Goal: Task Accomplishment & Management: Complete application form

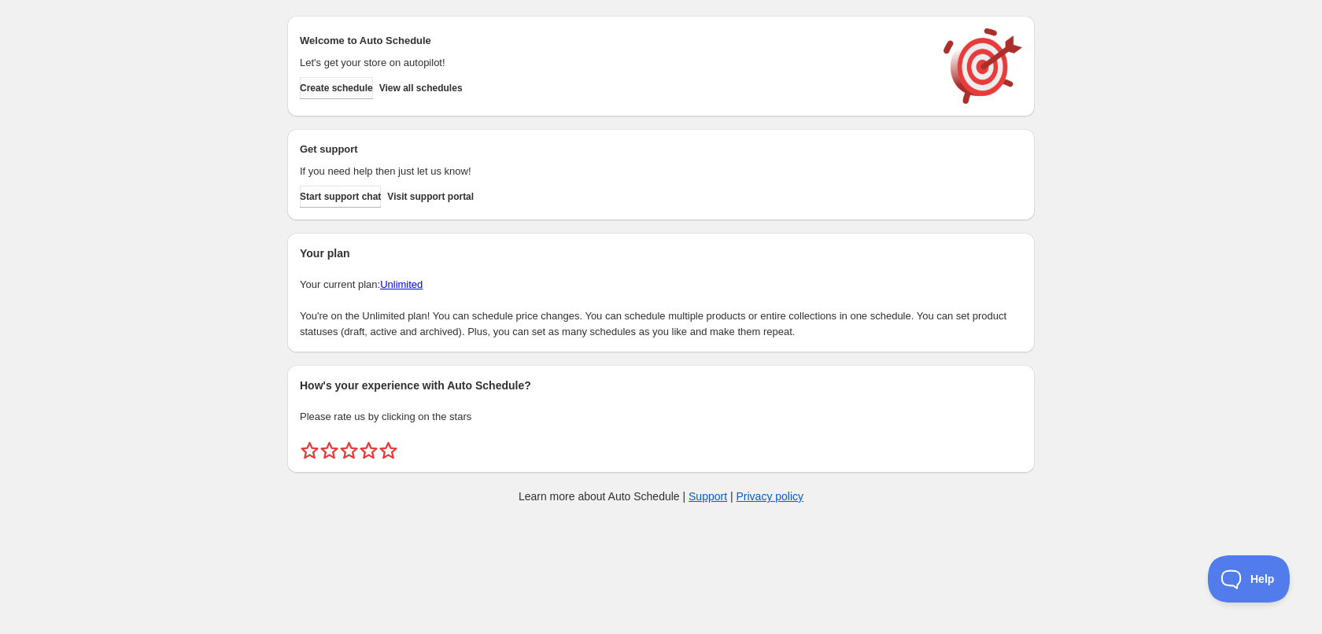
click at [342, 79] on button "Create schedule" at bounding box center [336, 88] width 73 height 22
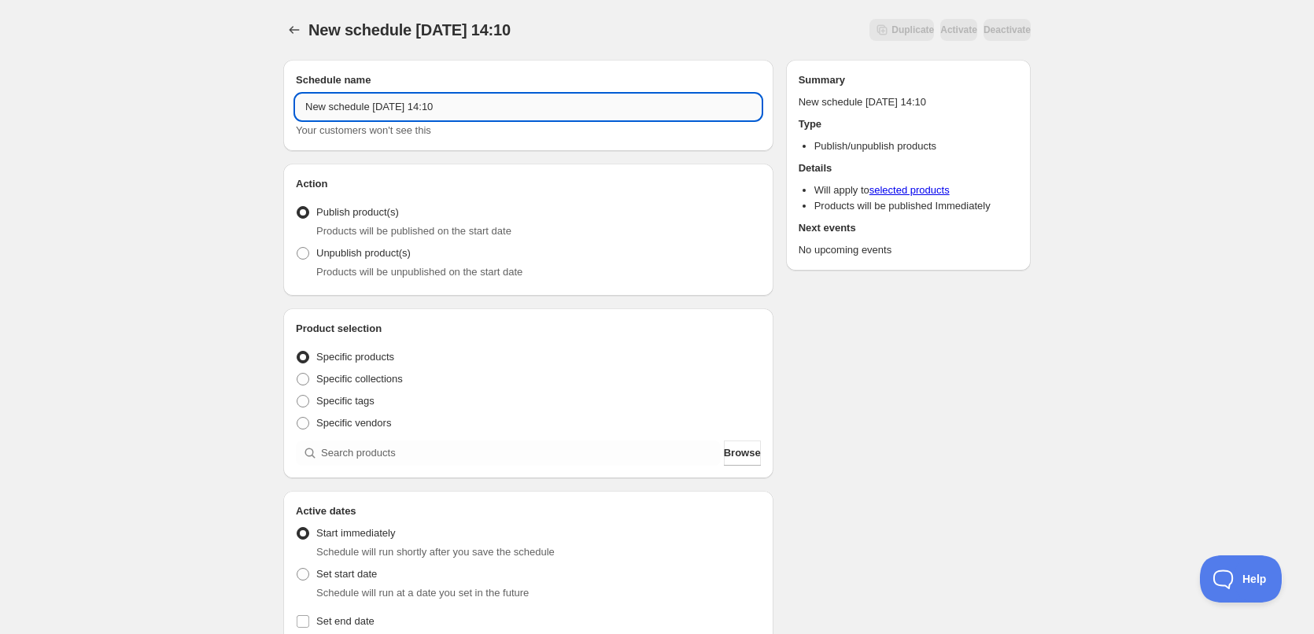
click at [470, 109] on input "New schedule Oct 08 2025 14:10" at bounding box center [528, 106] width 465 height 25
type input "09/10/2025"
click at [280, 228] on div "Schedule name 09/10/2025 Your customers won't see this Action Action Publish pr…" at bounding box center [651, 607] width 760 height 1120
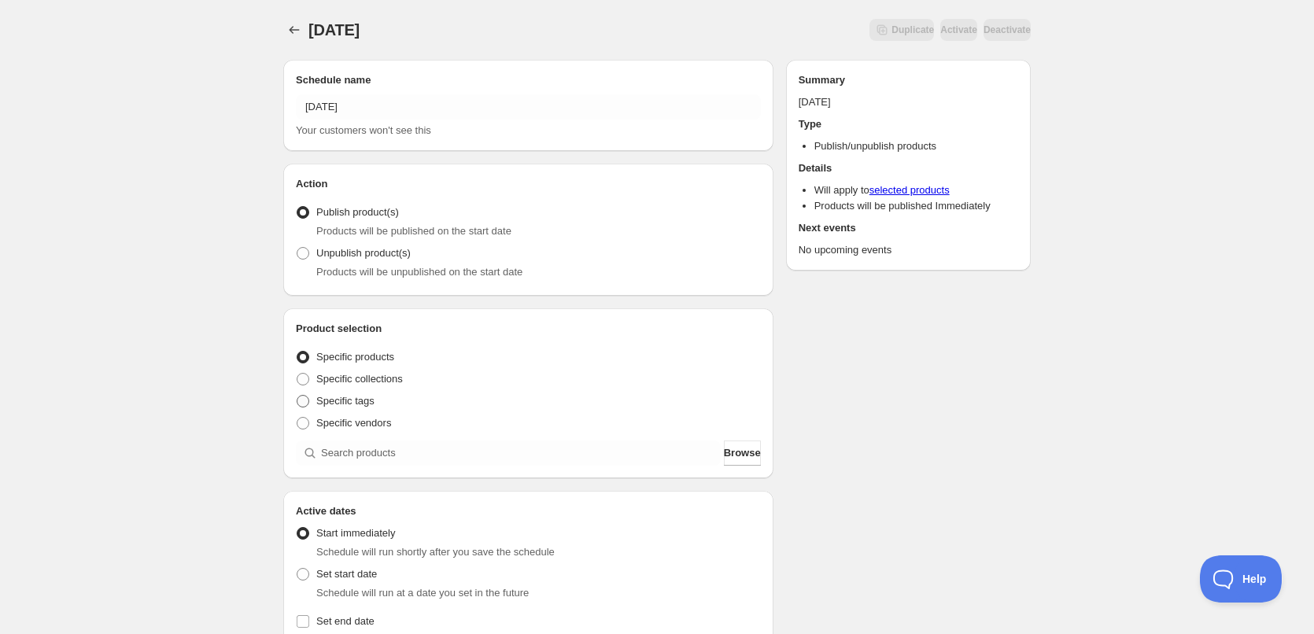
click at [344, 411] on label "Specific tags" at bounding box center [335, 401] width 79 height 22
click at [297, 396] on input "Specific tags" at bounding box center [297, 395] width 1 height 1
radio input "true"
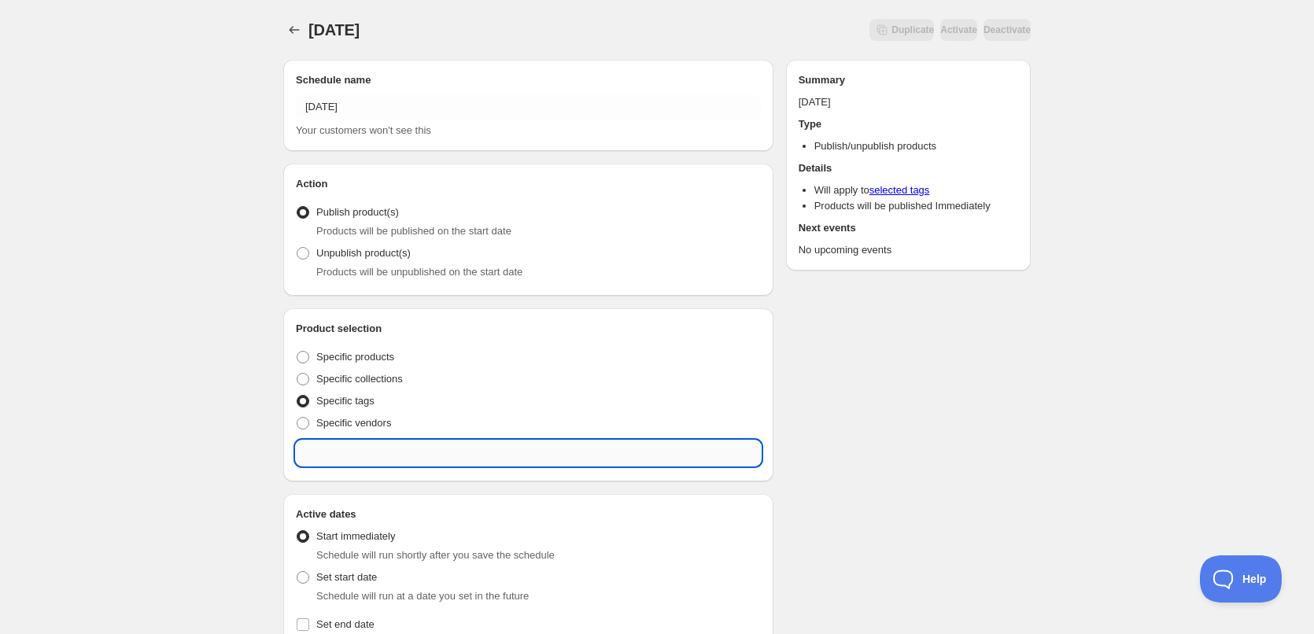
click at [415, 446] on input "text" at bounding box center [528, 453] width 465 height 25
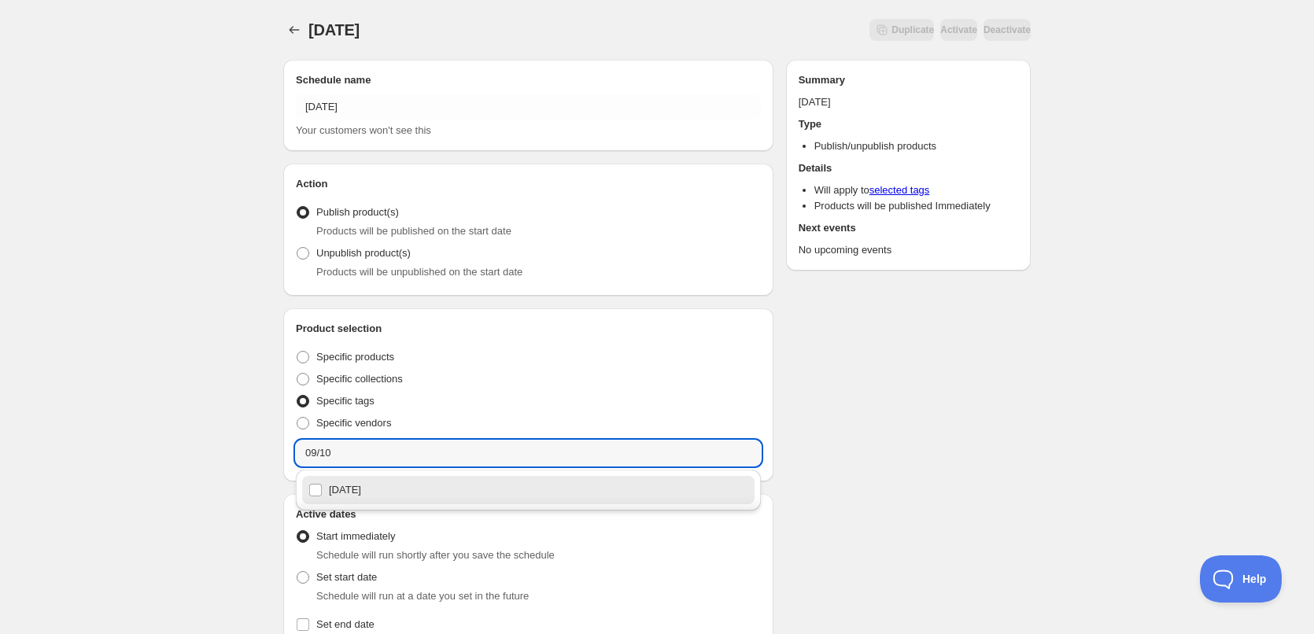
click at [382, 489] on div "09/10/2025" at bounding box center [528, 490] width 440 height 22
type input "09/10/2025"
checkbox input "true"
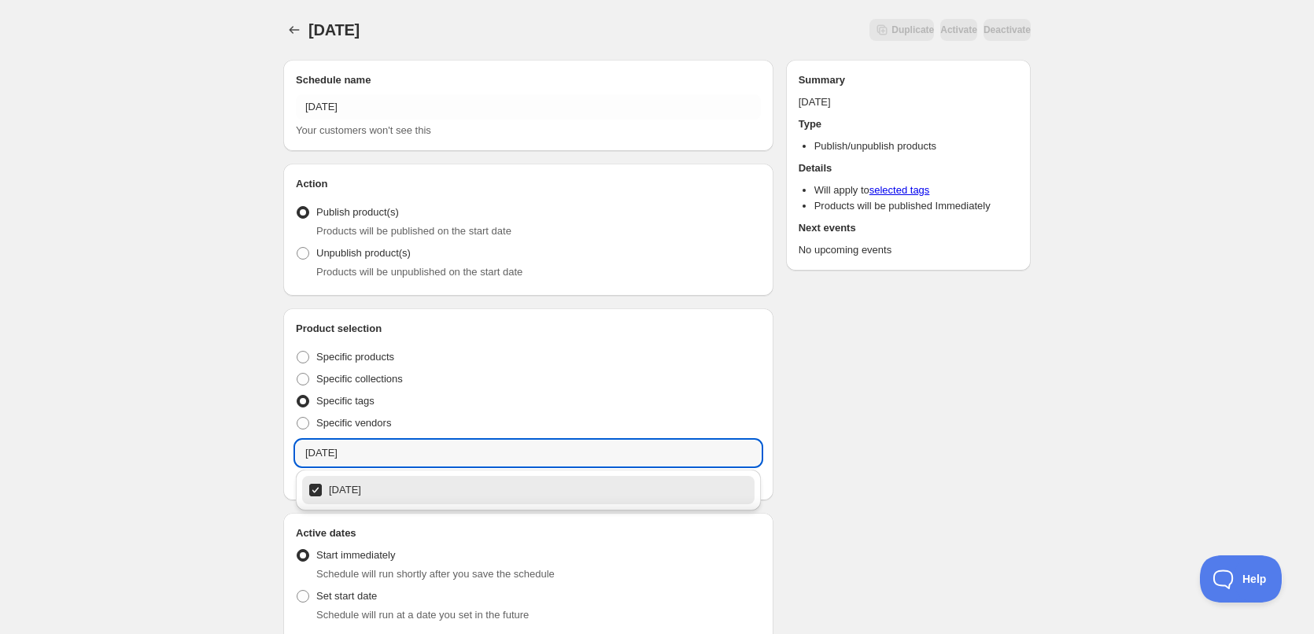
type input "09/10/2025"
click at [153, 352] on div "09/10/2025. This page is ready 09/10/2025 Duplicate Activate Deactivate More ac…" at bounding box center [657, 610] width 1314 height 1221
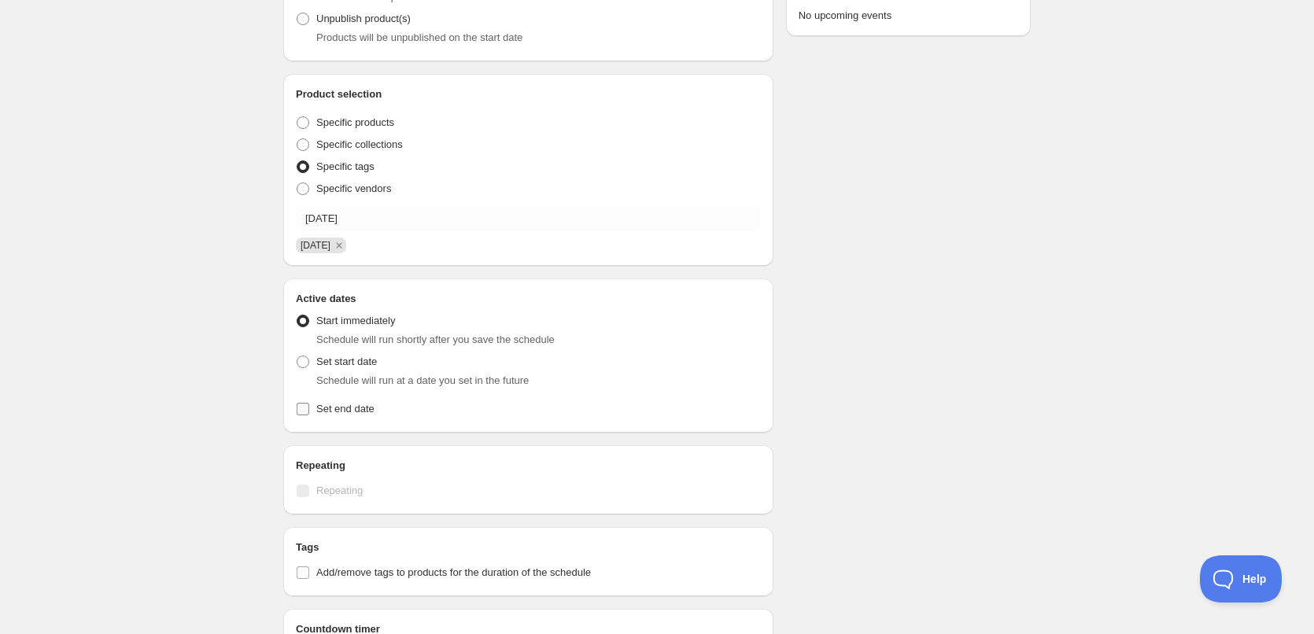
scroll to position [236, 0]
click at [334, 375] on span "Schedule will run at a date you set in the future" at bounding box center [422, 379] width 212 height 12
click at [306, 362] on span at bounding box center [303, 360] width 13 height 13
click at [297, 355] on input "Set start date" at bounding box center [297, 354] width 1 height 1
radio input "true"
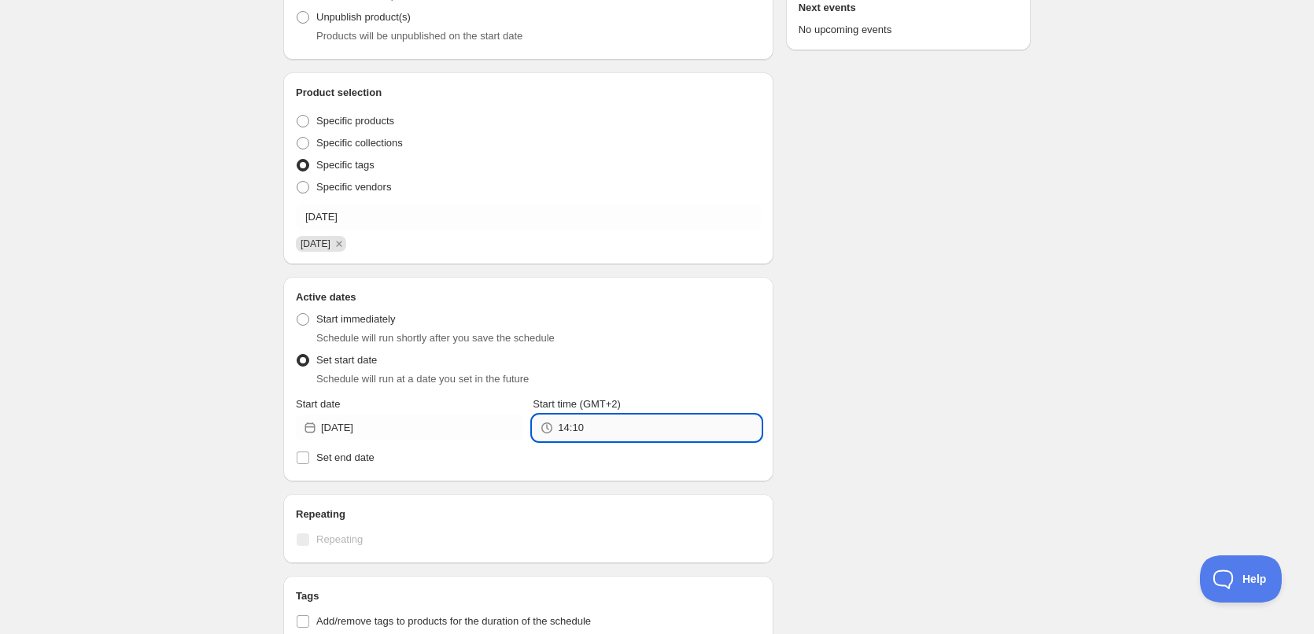
click at [596, 435] on input "14:10" at bounding box center [659, 427] width 202 height 25
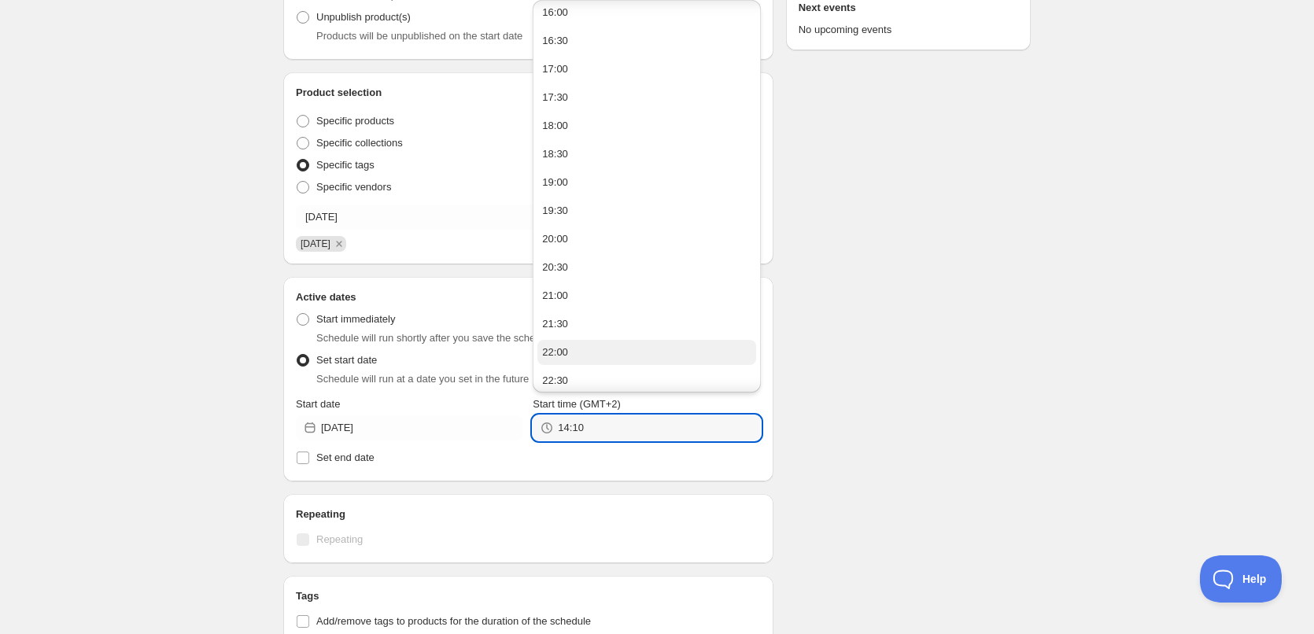
scroll to position [180, 0]
click at [577, 281] on button "22:00" at bounding box center [646, 290] width 218 height 25
type input "22:00"
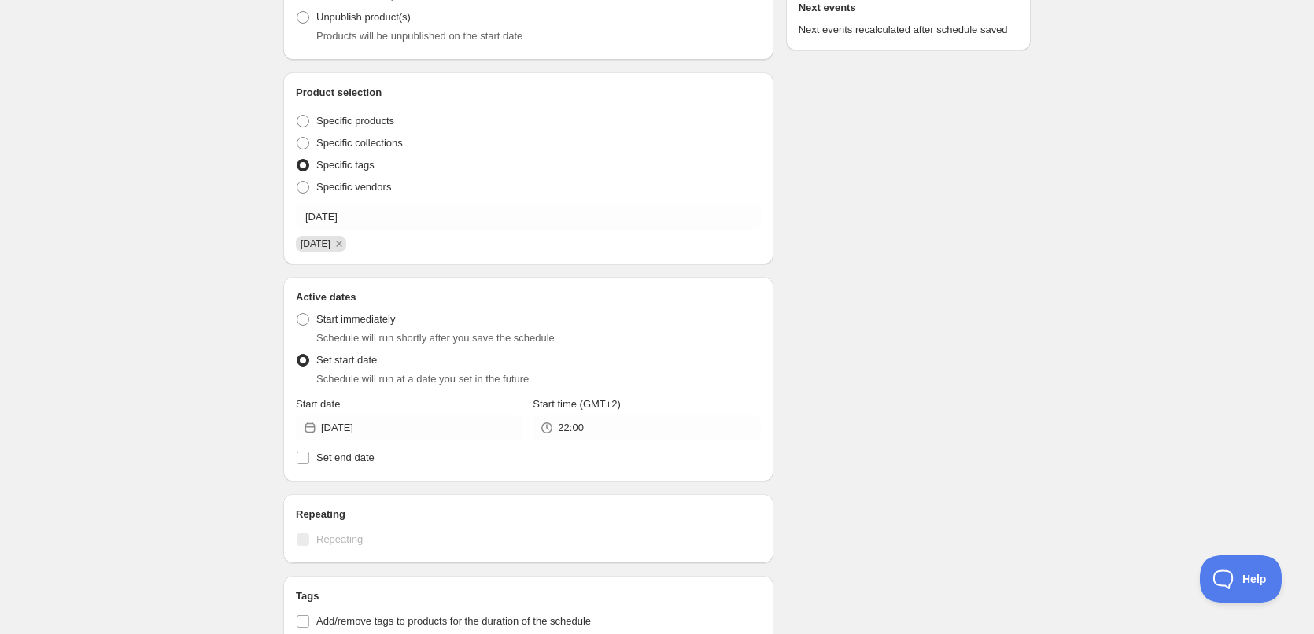
click at [1032, 349] on div "09/10/2025. This page is ready 09/10/2025 Duplicate Activate Deactivate More ac…" at bounding box center [656, 384] width 785 height 1240
click at [322, 458] on span "Set end date" at bounding box center [345, 458] width 58 height 12
click at [309, 458] on input "Set end date" at bounding box center [303, 458] width 13 height 13
checkbox input "true"
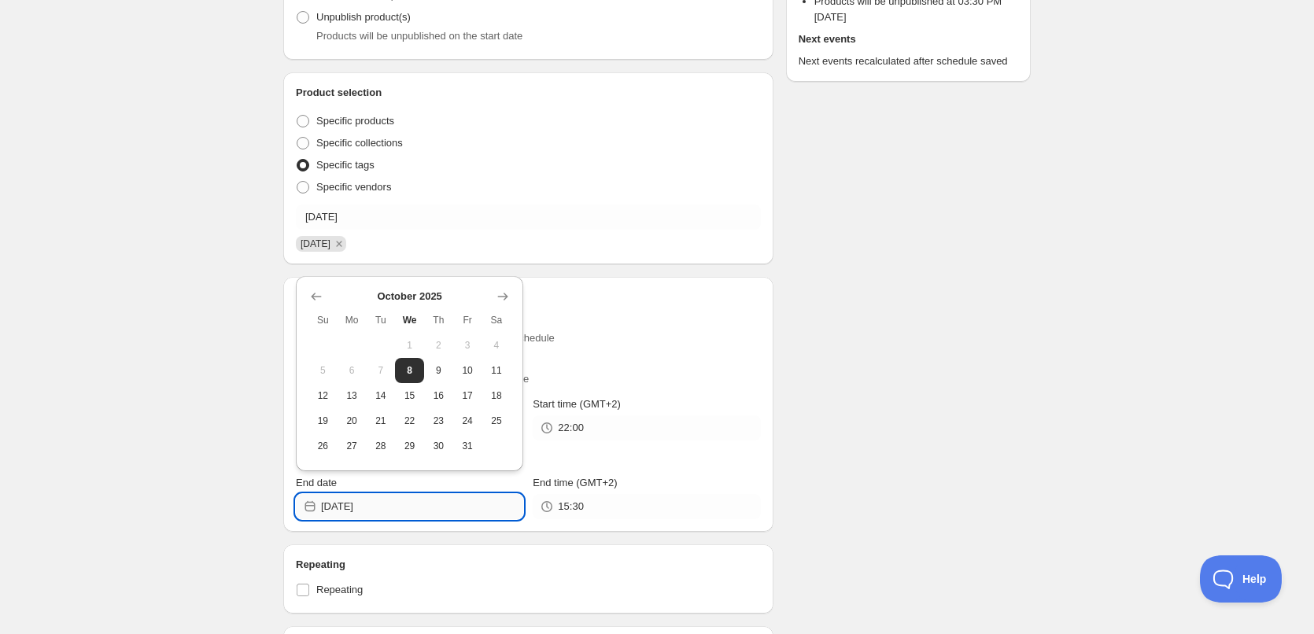
click at [415, 506] on input "2025-10-08" at bounding box center [422, 506] width 202 height 25
click at [440, 363] on button "9" at bounding box center [438, 370] width 29 height 25
type input "2025-10-09"
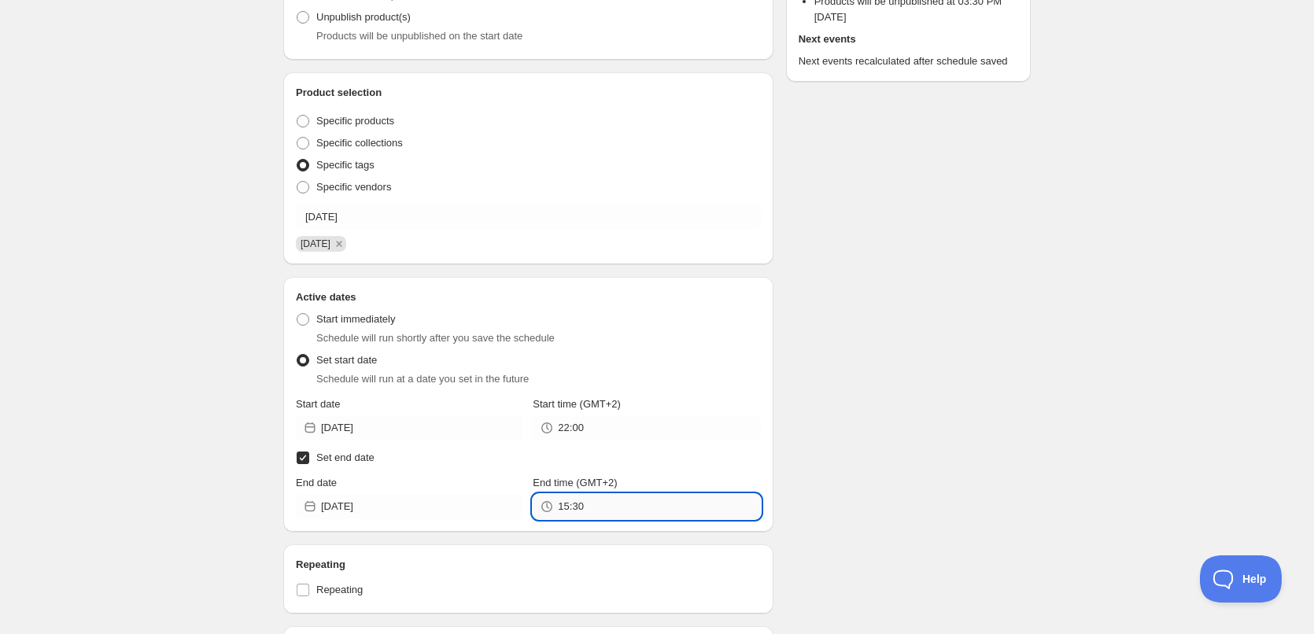
click at [601, 505] on input "15:30" at bounding box center [659, 506] width 202 height 25
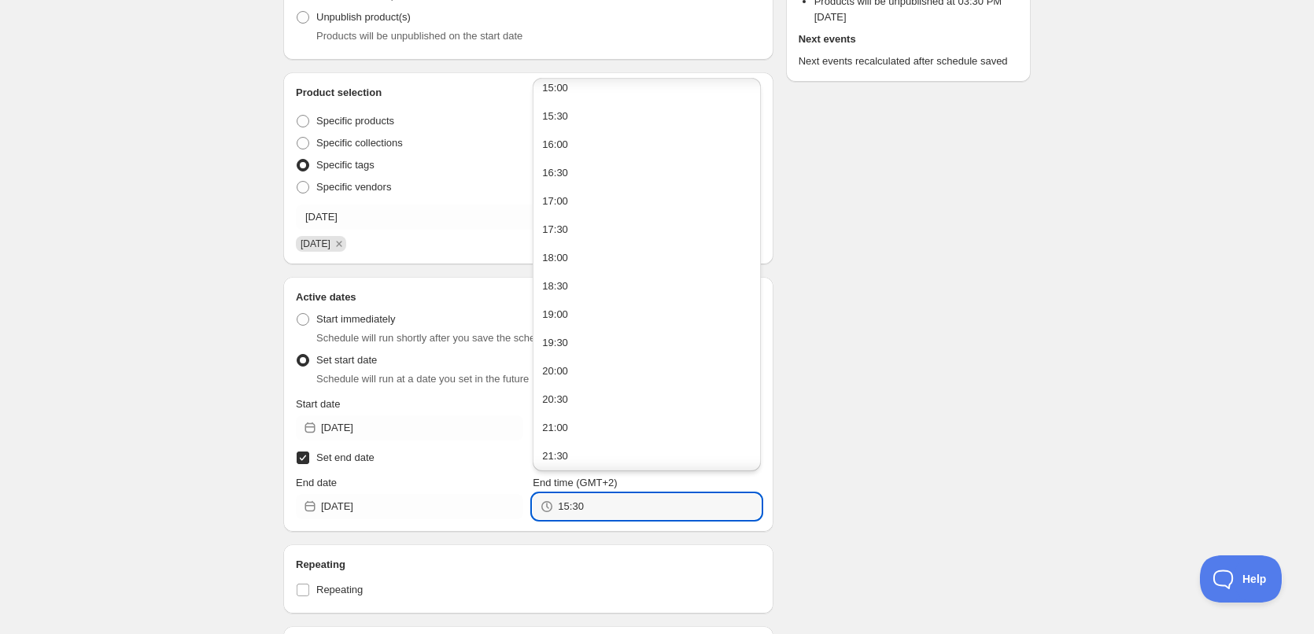
scroll to position [972, 0]
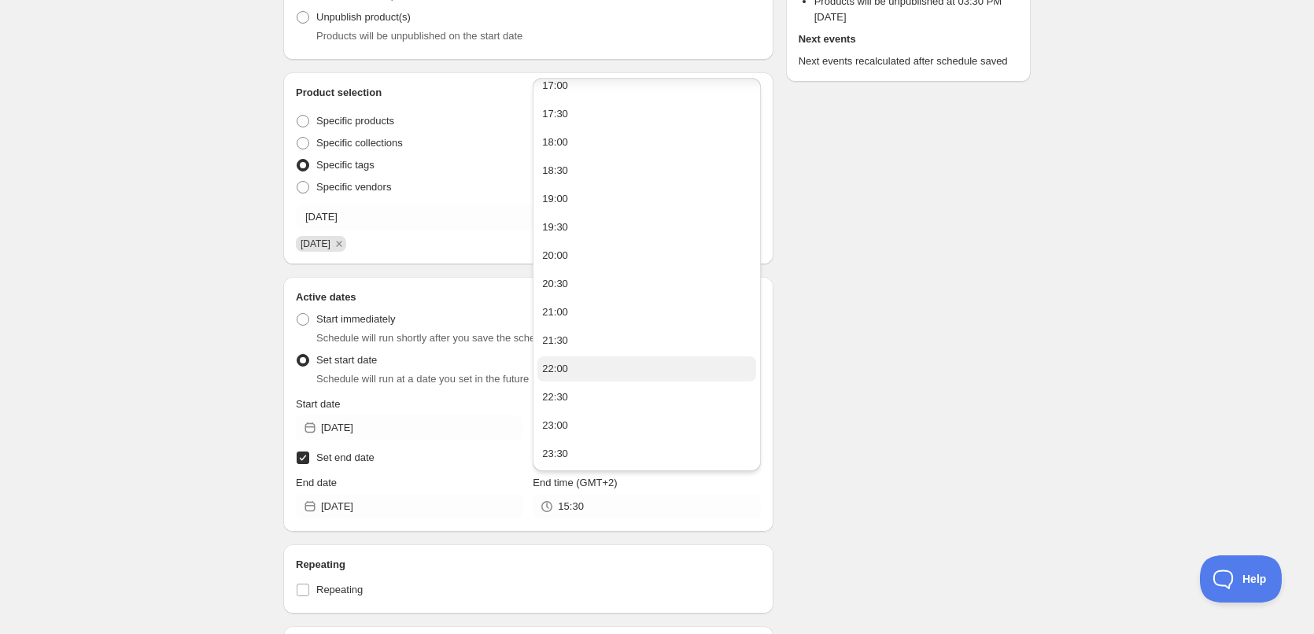
click at [599, 377] on button "22:00" at bounding box center [646, 368] width 218 height 25
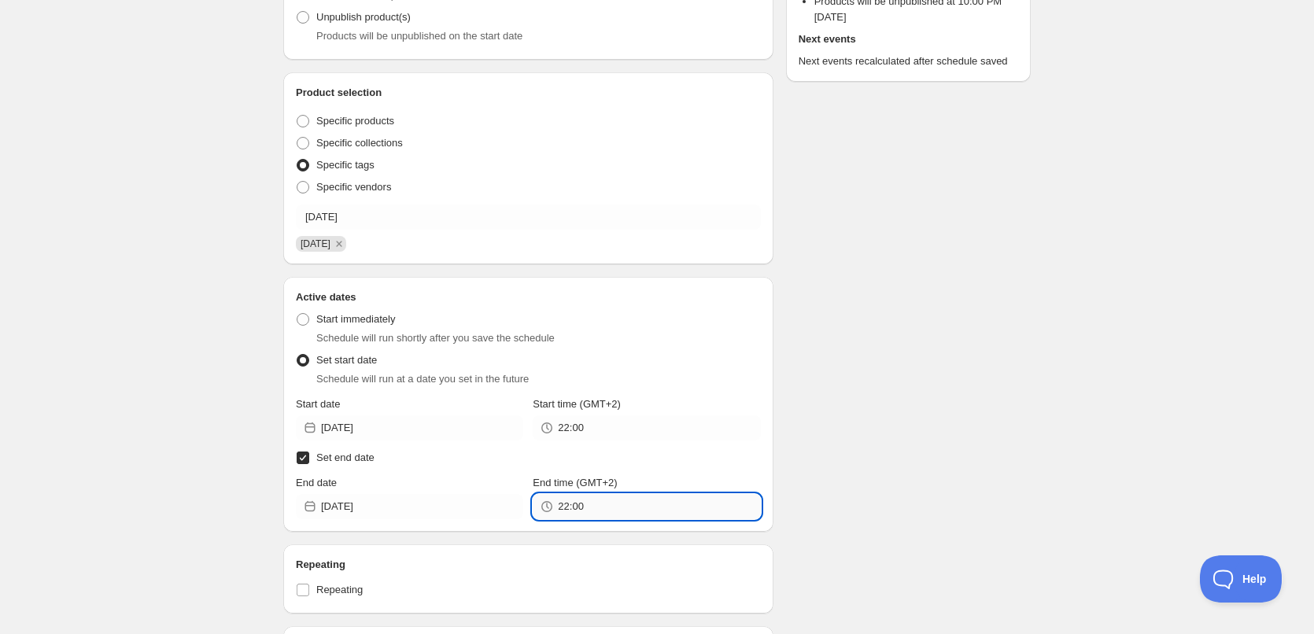
click at [580, 510] on input "22:00" at bounding box center [659, 506] width 202 height 25
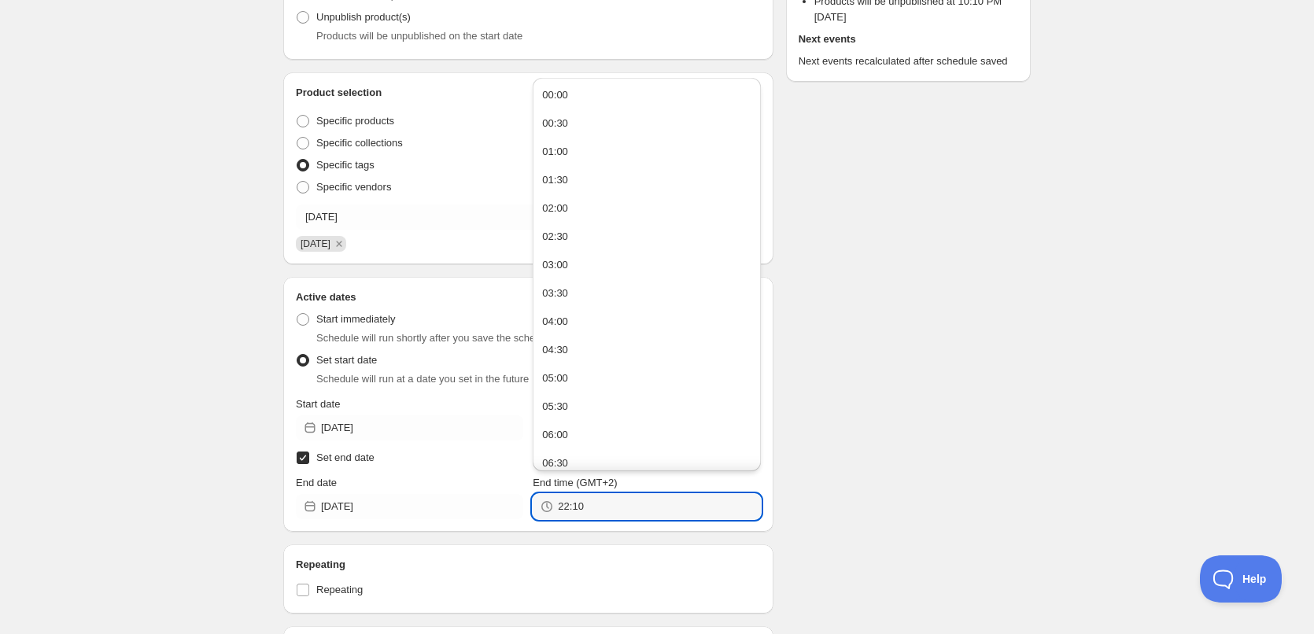
type input "22:10"
click at [917, 426] on div "Schedule name 09/10/2025 Your customers won't see this Action Action Publish pr…" at bounding box center [651, 470] width 760 height 1319
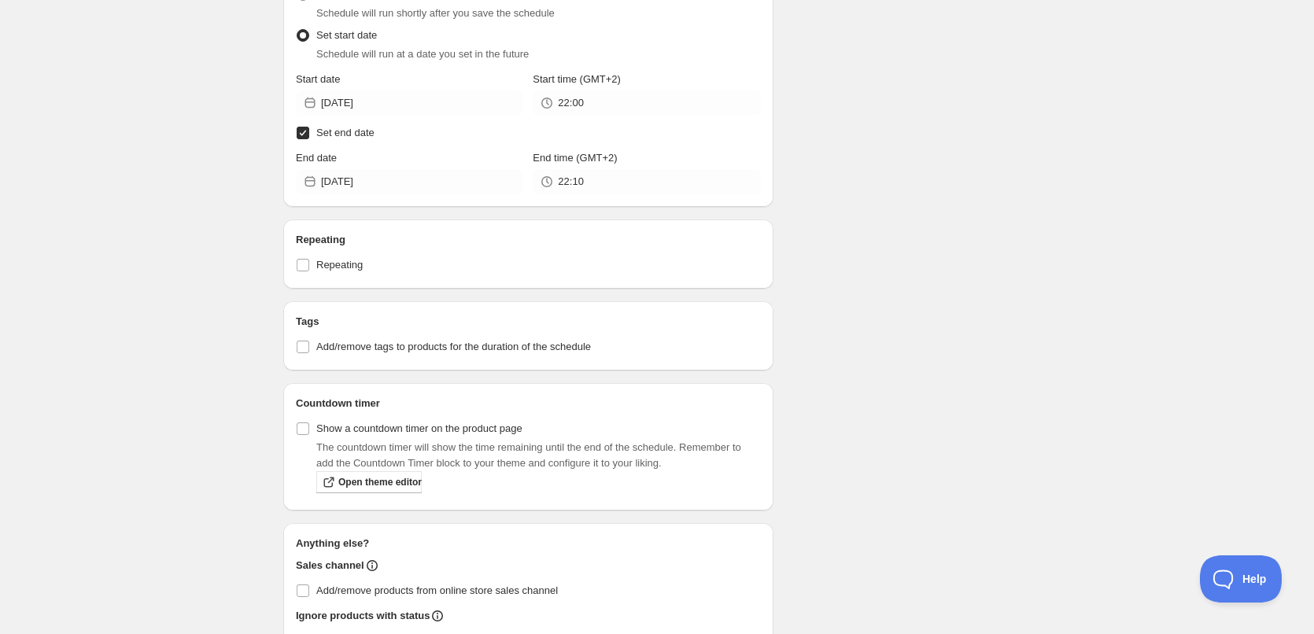
scroll to position [762, 0]
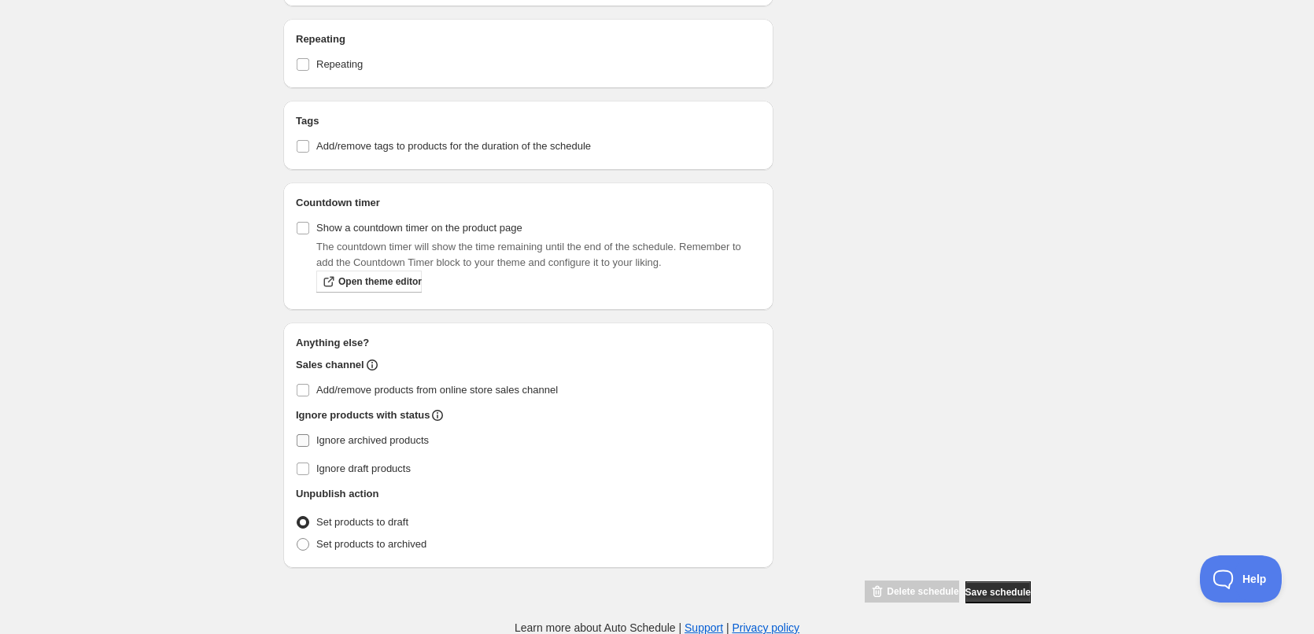
click at [306, 440] on input "Ignore archived products" at bounding box center [303, 440] width 13 height 13
checkbox input "true"
drag, startPoint x: 303, startPoint y: 541, endPoint x: 869, endPoint y: 408, distance: 582.0
click at [308, 539] on span at bounding box center [303, 544] width 13 height 13
click at [297, 539] on input "Set products to archived" at bounding box center [297, 538] width 1 height 1
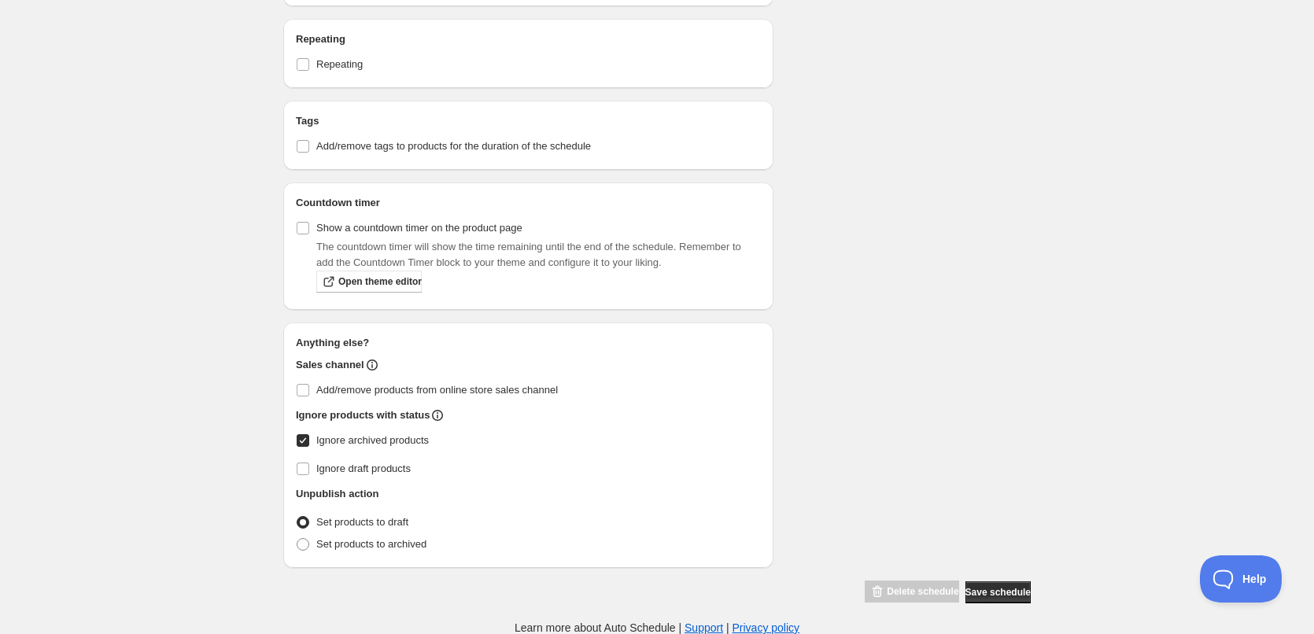
radio input "true"
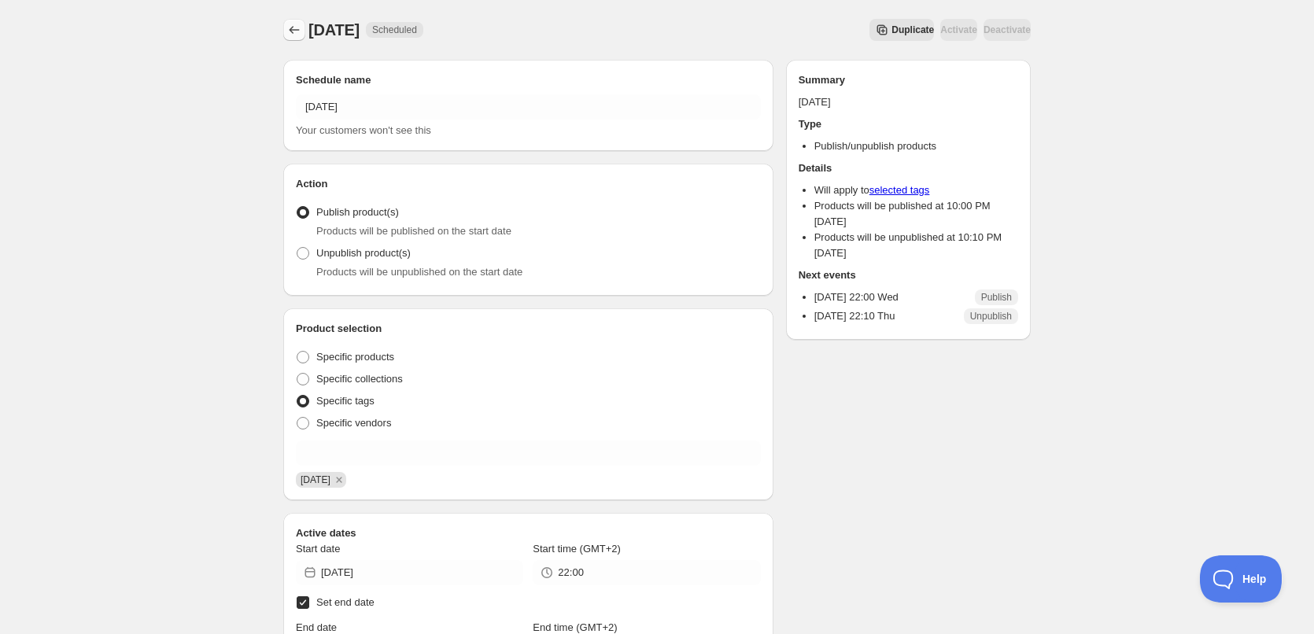
click at [297, 28] on icon "Schedules" at bounding box center [294, 30] width 16 height 16
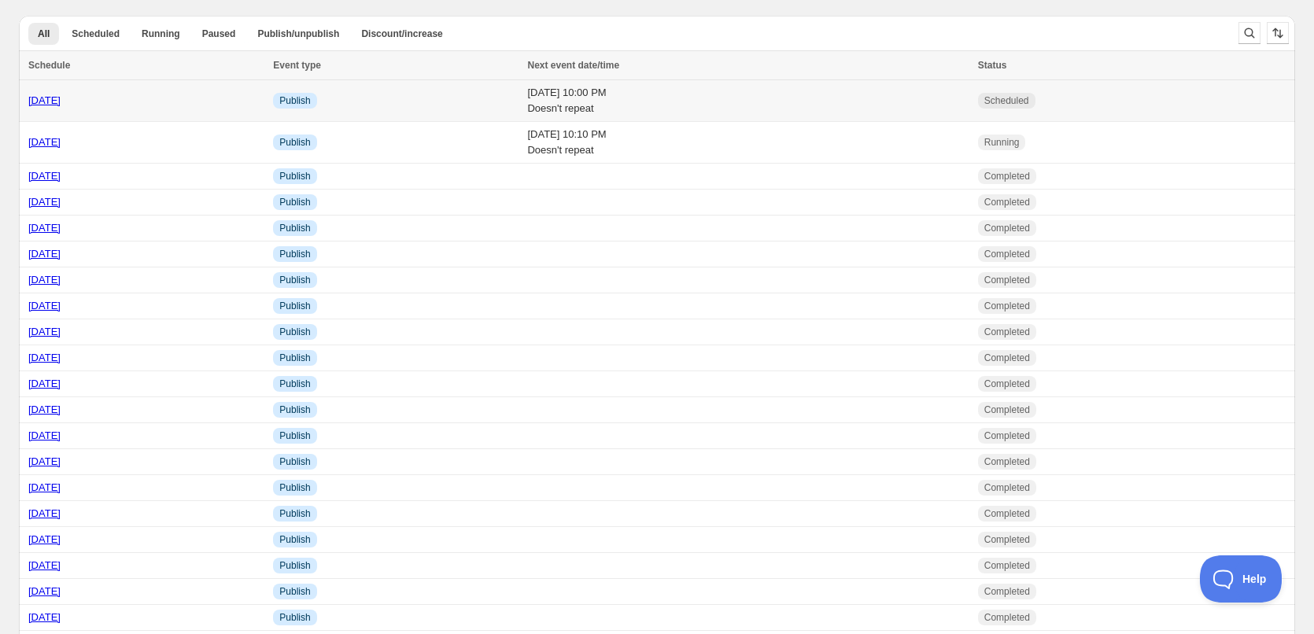
click at [664, 94] on td "Wed 8th October 25 10:00 PM Doesn't repeat" at bounding box center [747, 101] width 450 height 42
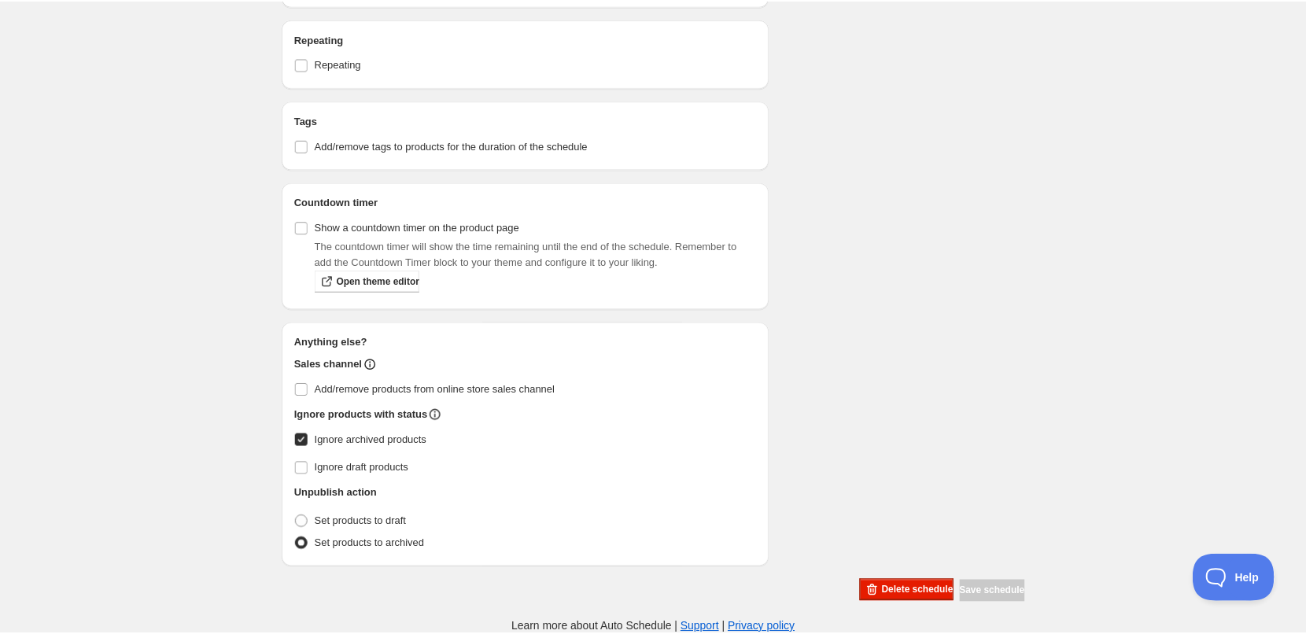
scroll to position [356, 0]
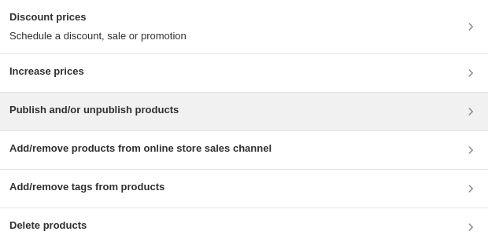
click at [115, 116] on h3 "Publish and/or unpublish products" at bounding box center [93, 110] width 169 height 16
